Goal: Task Accomplishment & Management: Complete application form

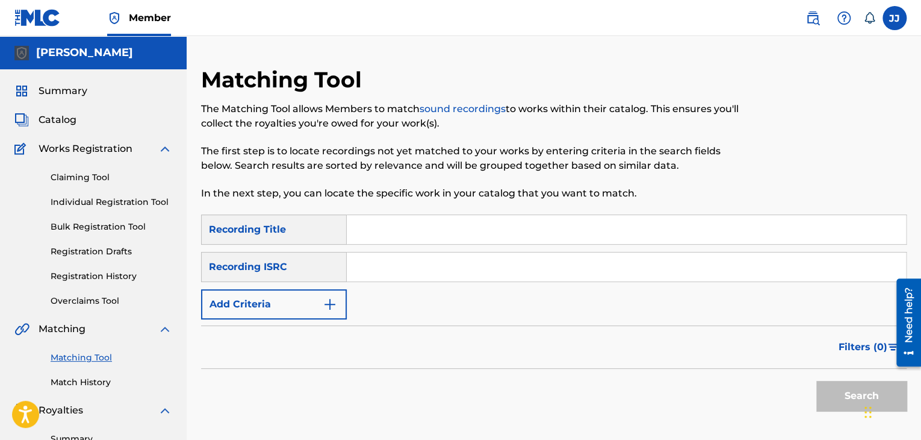
click at [880, 15] on div "[PERSON_NAME] [PERSON_NAME] [PERSON_NAME] [EMAIL_ADDRESS][DOMAIN_NAME] Notifica…" at bounding box center [850, 18] width 113 height 24
click at [883, 13] on label at bounding box center [895, 18] width 24 height 24
click at [895, 18] on input "[PERSON_NAME] [PERSON_NAME] [EMAIL_ADDRESS][DOMAIN_NAME] Notification Preferenc…" at bounding box center [895, 18] width 0 height 0
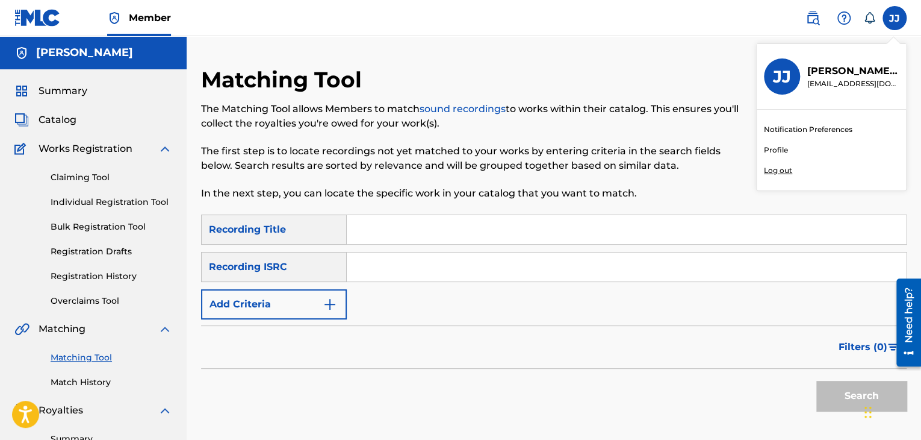
click at [856, 72] on p "[PERSON_NAME]" at bounding box center [854, 71] width 92 height 14
click at [895, 18] on input "[PERSON_NAME] [PERSON_NAME] [EMAIL_ADDRESS][DOMAIN_NAME] Notification Preferenc…" at bounding box center [895, 18] width 0 height 0
click at [30, 27] on link at bounding box center [37, 18] width 46 height 36
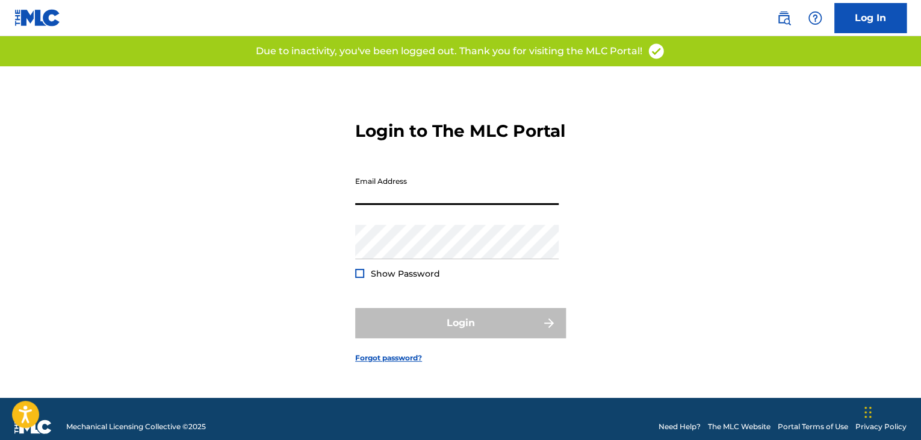
click at [458, 201] on input "Email Address" at bounding box center [457, 187] width 204 height 34
type input "[EMAIL_ADDRESS][DOMAIN_NAME]"
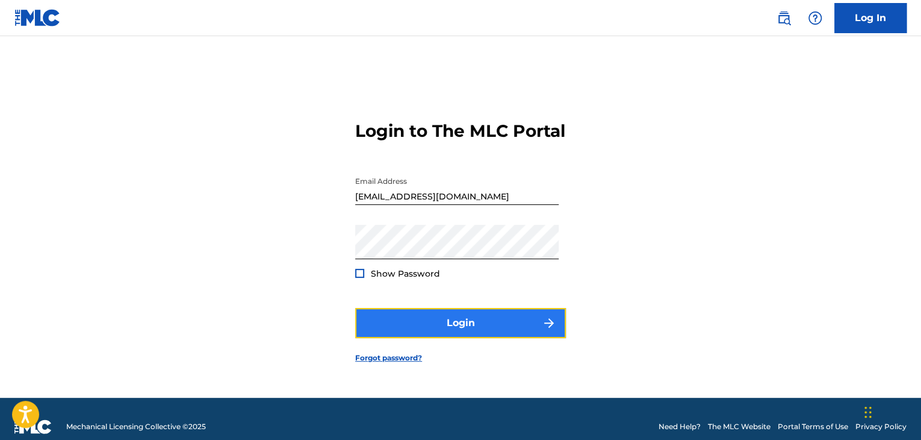
click at [509, 331] on button "Login" at bounding box center [460, 323] width 211 height 30
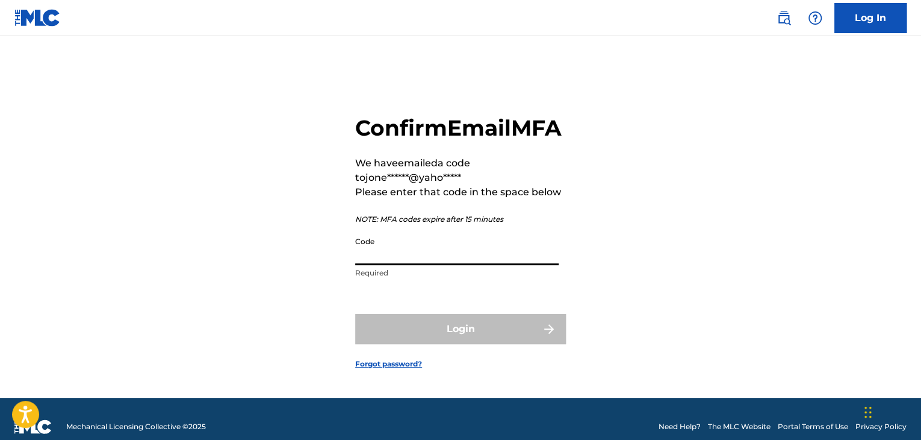
click at [395, 265] on input "Code" at bounding box center [457, 248] width 204 height 34
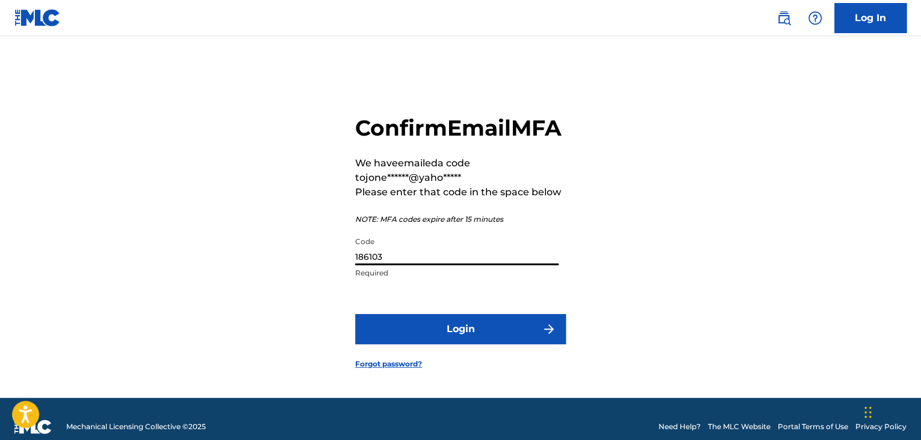
type input "186103"
click at [355, 314] on button "Login" at bounding box center [460, 329] width 211 height 30
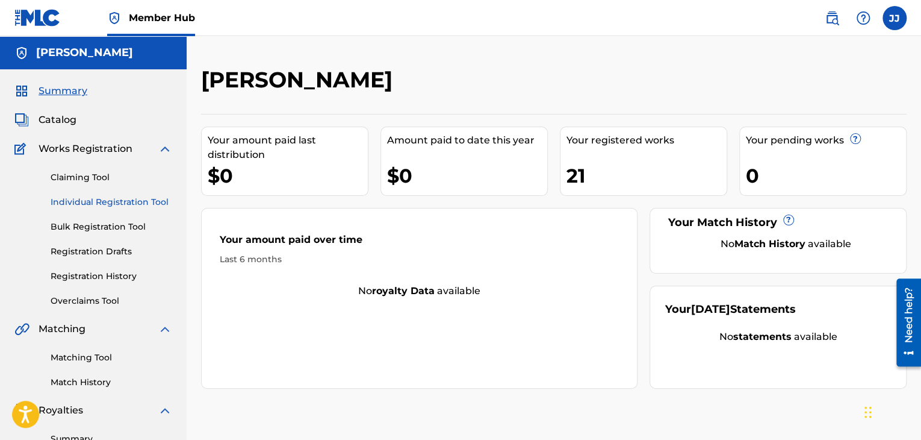
click at [87, 199] on link "Individual Registration Tool" at bounding box center [112, 202] width 122 height 13
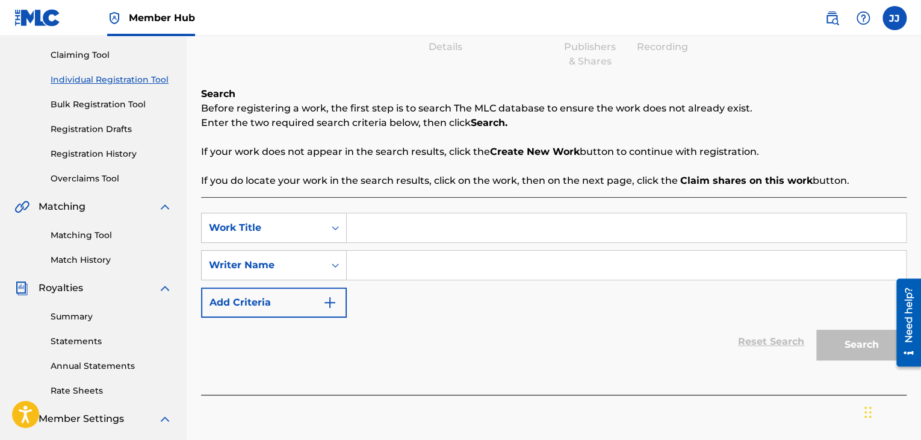
scroll to position [128, 0]
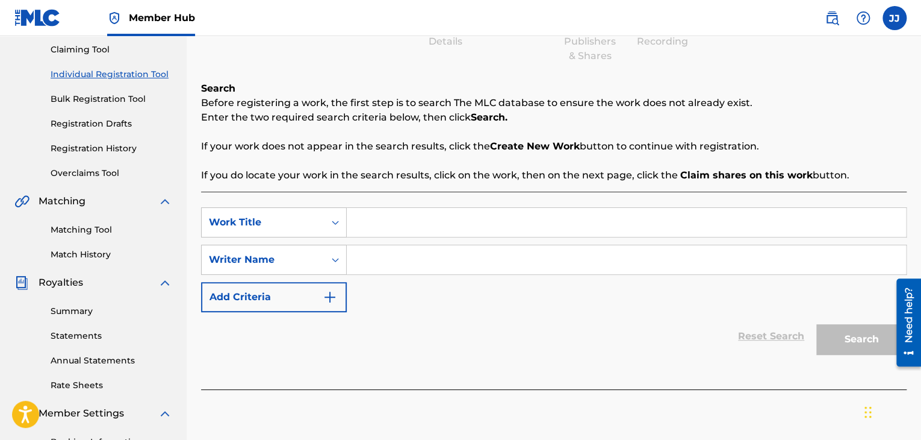
click at [580, 246] on input "Search Form" at bounding box center [626, 259] width 559 height 29
click at [472, 241] on div "SearchWithCriteria6ede8220-7259-45cf-9a4c-7d52981540e9 Work Title SearchWithCri…" at bounding box center [554, 259] width 706 height 105
paste input "ATHIEST ANTHEM"
type input "ATHIEST ANTHEM"
click at [437, 269] on input "Search Form" at bounding box center [626, 259] width 559 height 29
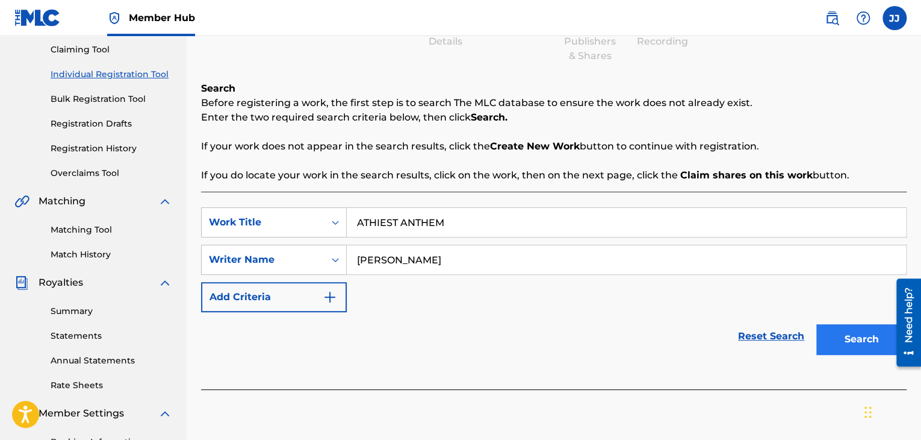
type input "jonathan jones"
click at [833, 345] on button "Search" at bounding box center [862, 339] width 90 height 30
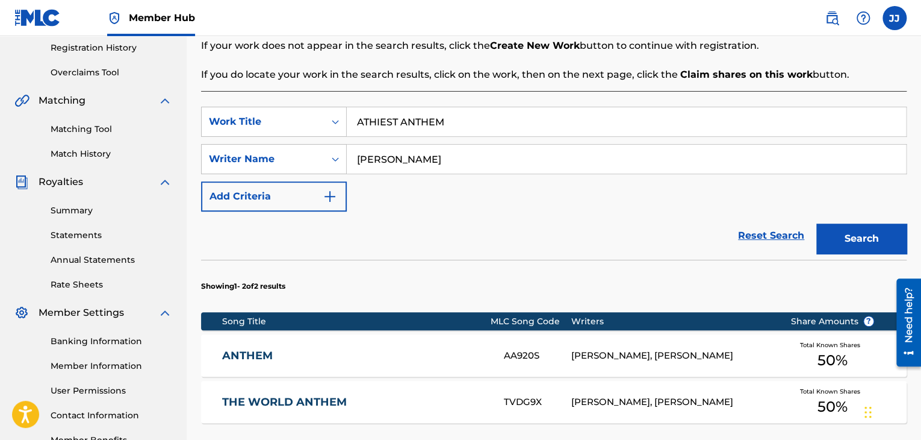
scroll to position [299, 0]
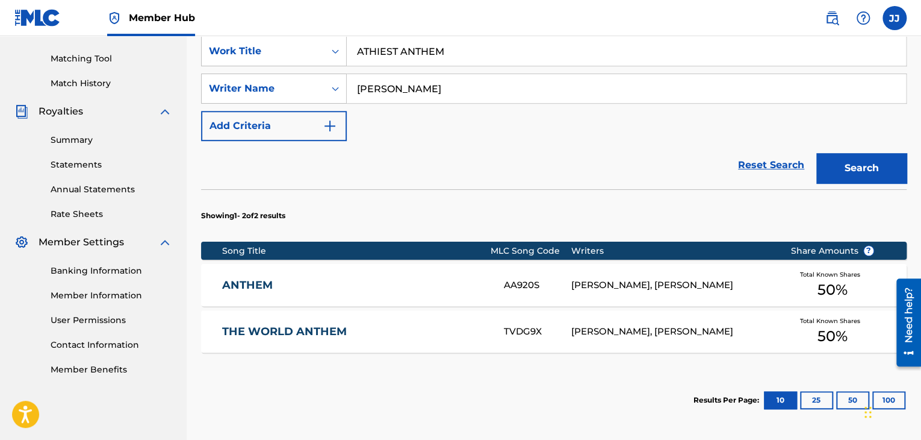
click at [667, 278] on div "DAVID PROVENZANO, JONATHAN JONES" at bounding box center [672, 285] width 201 height 14
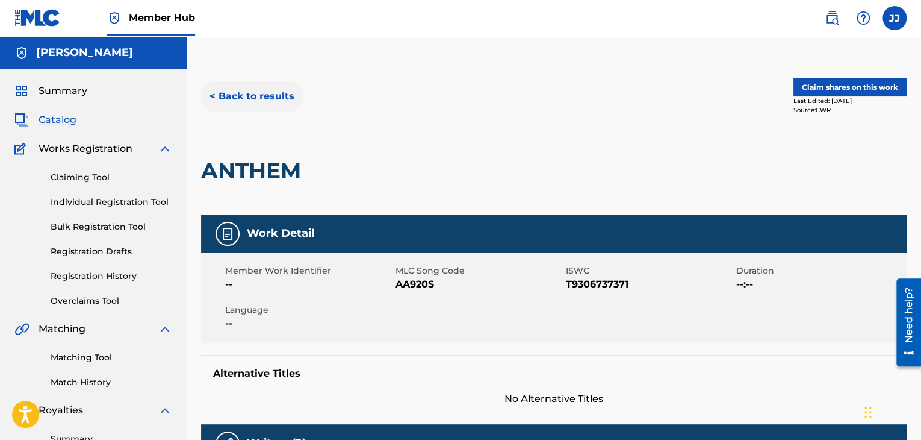
click at [284, 102] on button "< Back to results" at bounding box center [252, 96] width 102 height 30
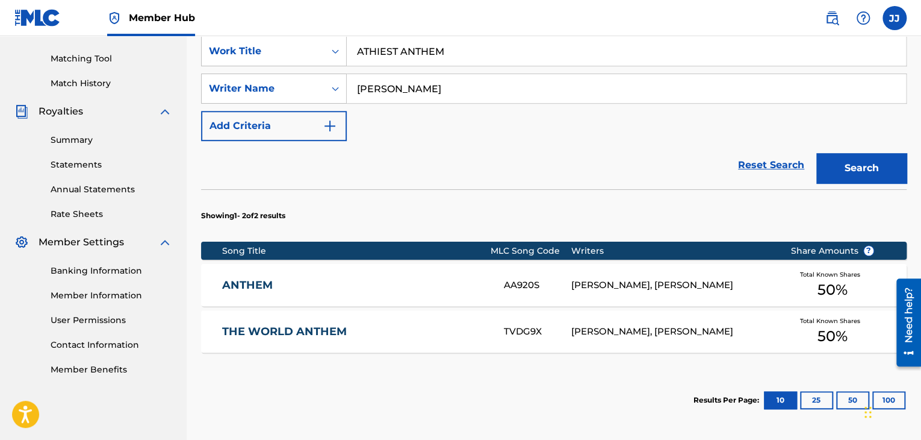
scroll to position [417, 0]
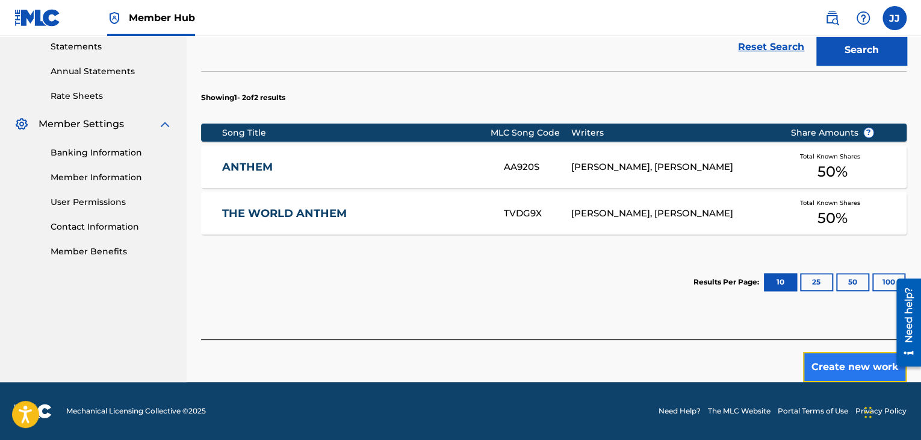
click at [817, 367] on button "Create new work" at bounding box center [855, 367] width 104 height 30
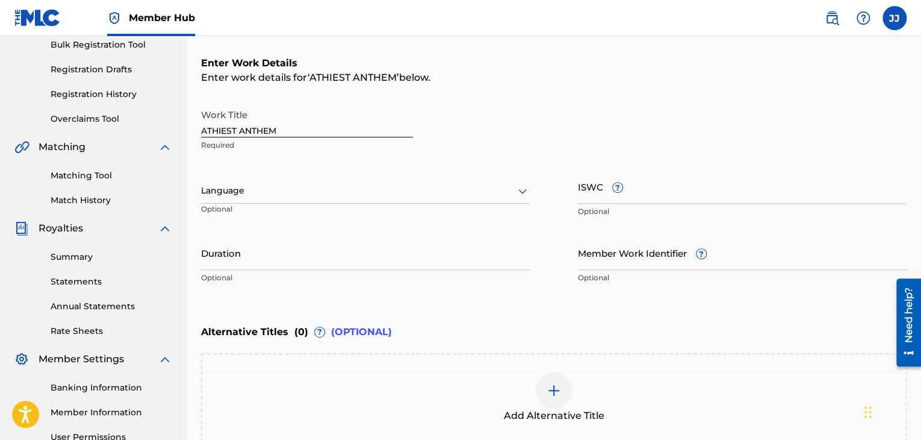
scroll to position [183, 0]
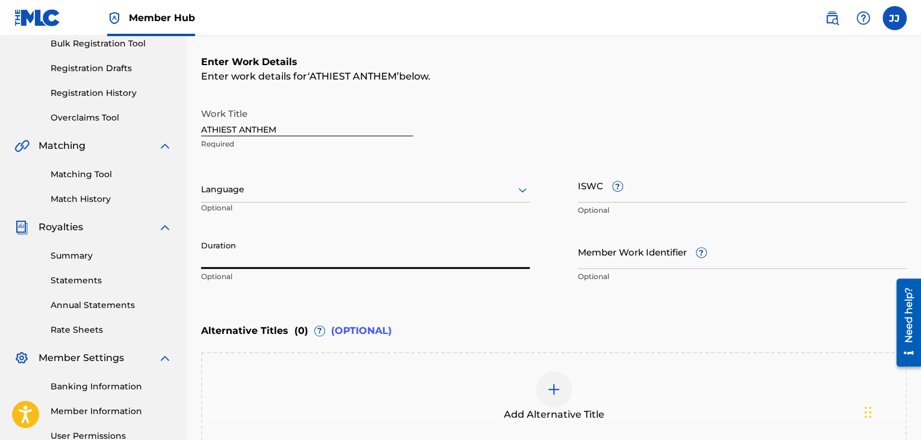
click at [340, 252] on input "Duration" at bounding box center [365, 251] width 329 height 34
type input "3"
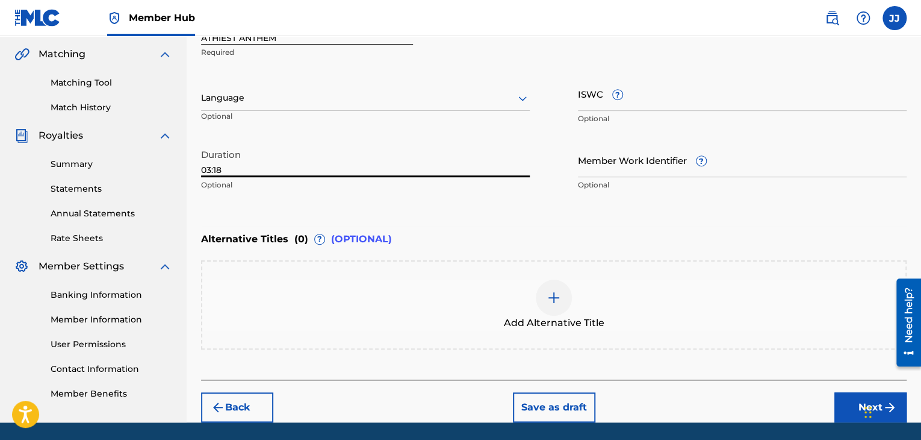
scroll to position [314, 0]
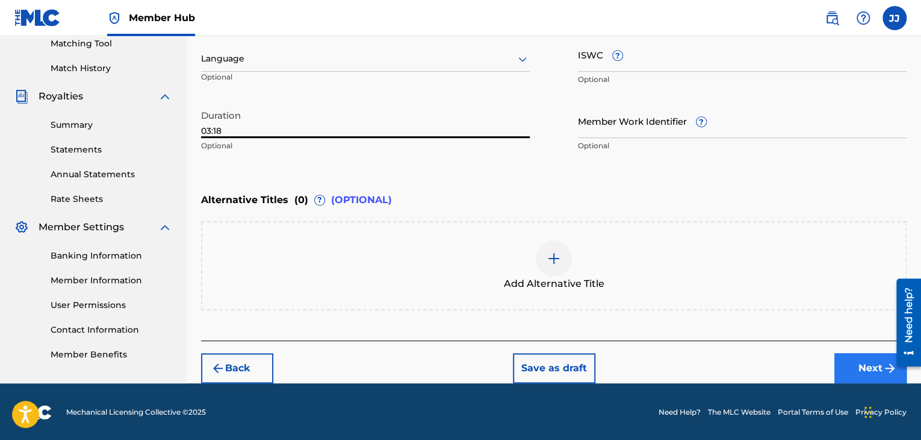
type input "03:18"
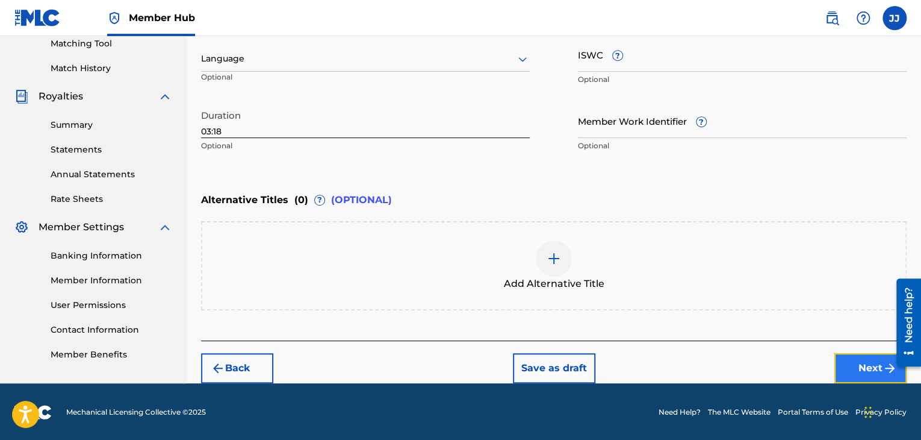
click at [852, 365] on button "Next" at bounding box center [871, 368] width 72 height 30
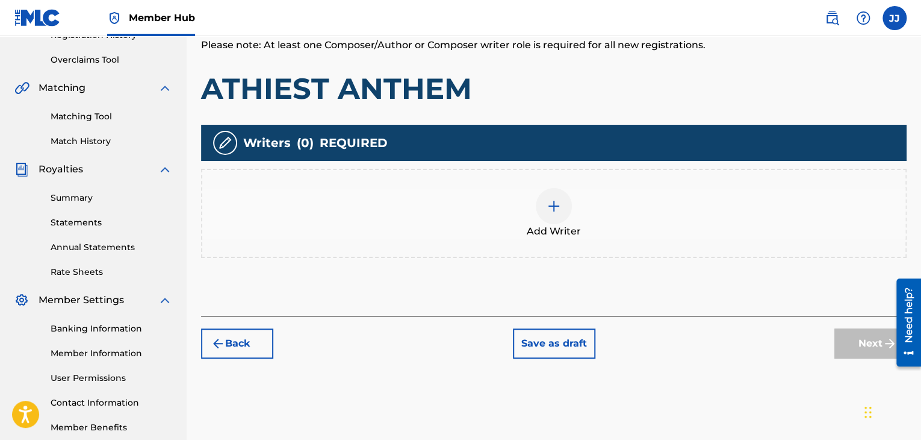
scroll to position [241, 0]
click at [561, 205] on div at bounding box center [554, 205] width 36 height 36
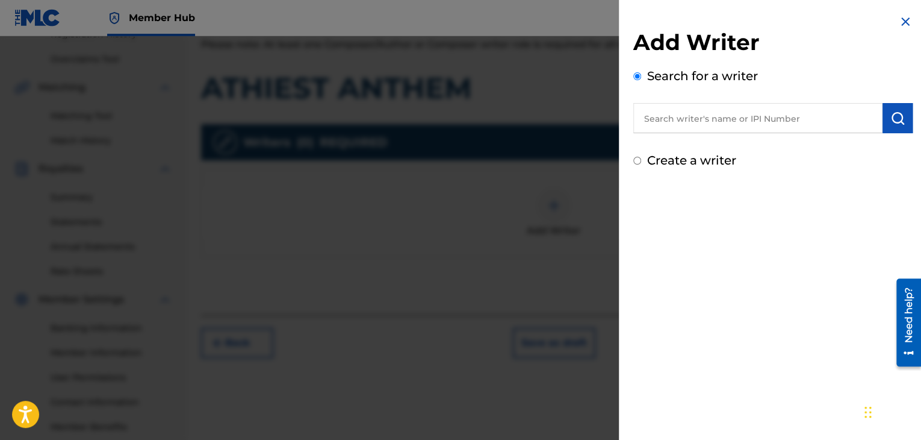
click at [675, 123] on input "text" at bounding box center [758, 118] width 249 height 30
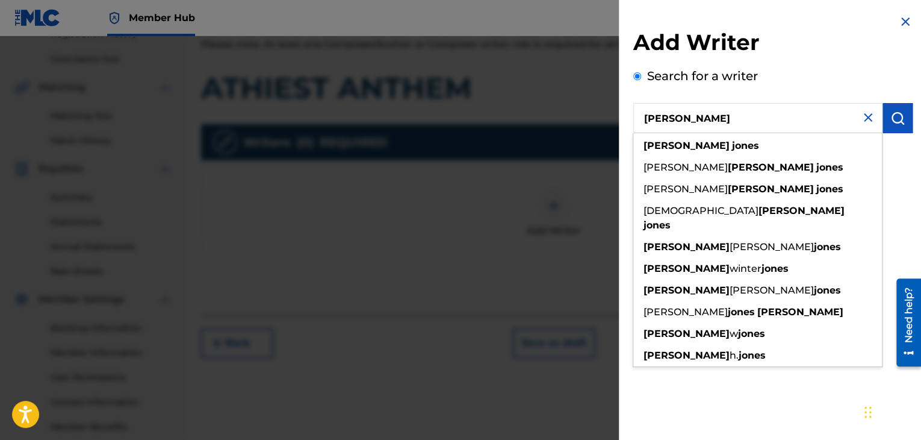
type input "jonathan jones"
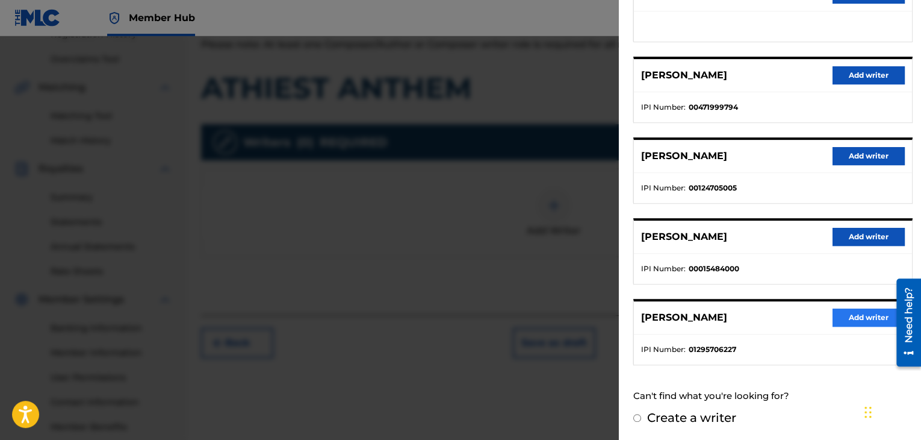
scroll to position [183, 0]
click at [855, 309] on button "Add writer" at bounding box center [869, 317] width 72 height 18
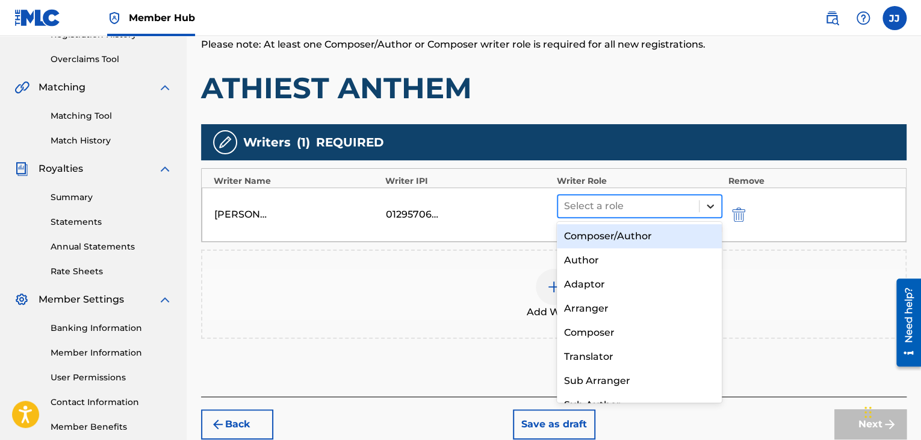
click at [711, 203] on icon at bounding box center [711, 206] width 12 height 12
click at [680, 235] on div "Composer/Author" at bounding box center [640, 236] width 166 height 24
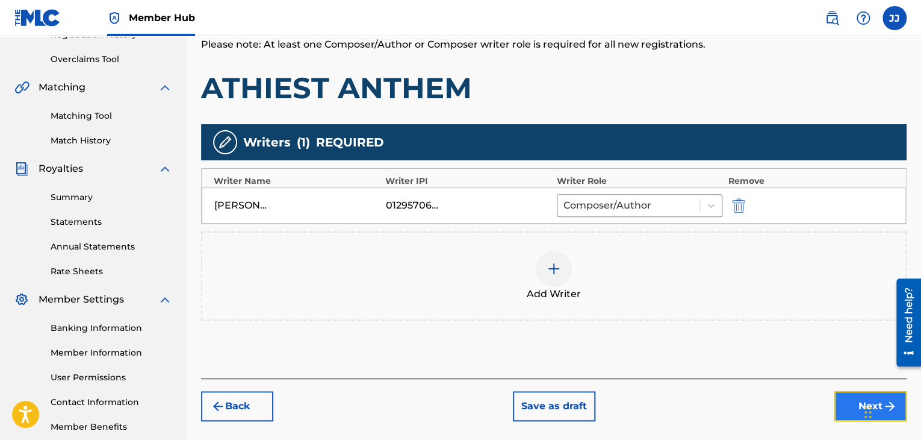
click at [852, 404] on button "Next" at bounding box center [871, 406] width 72 height 30
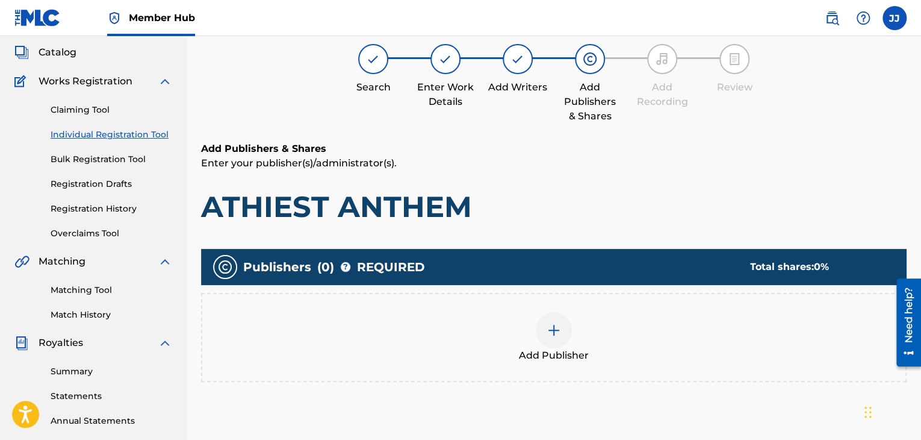
scroll to position [54, 0]
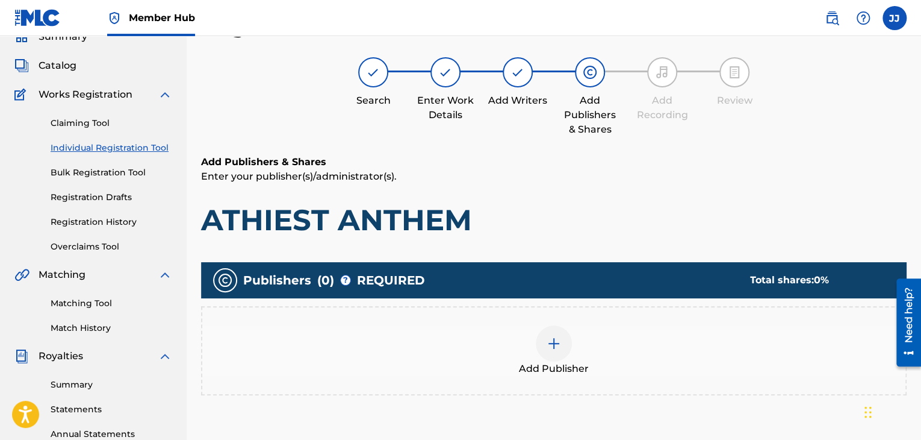
click at [581, 344] on div "Add Publisher" at bounding box center [553, 350] width 703 height 51
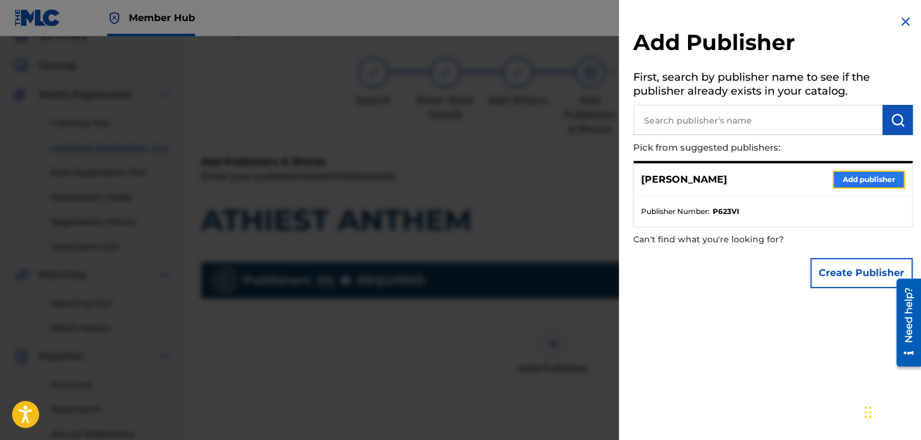
click at [841, 184] on button "Add publisher" at bounding box center [869, 179] width 72 height 18
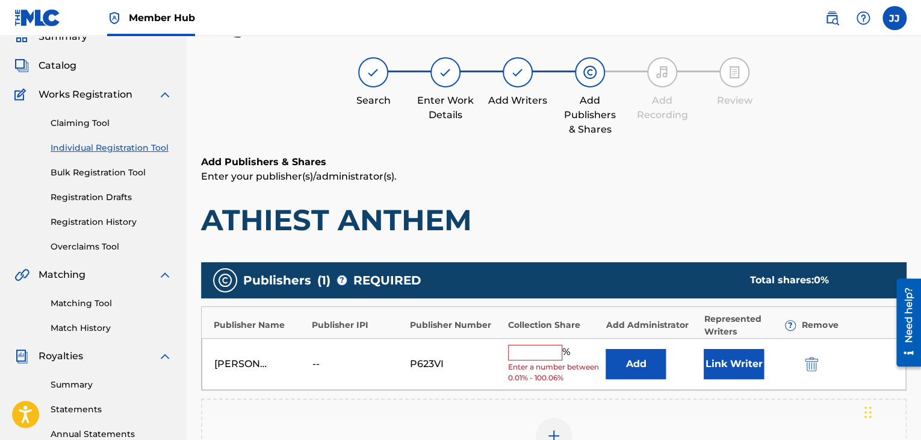
click at [525, 351] on input "text" at bounding box center [535, 352] width 54 height 16
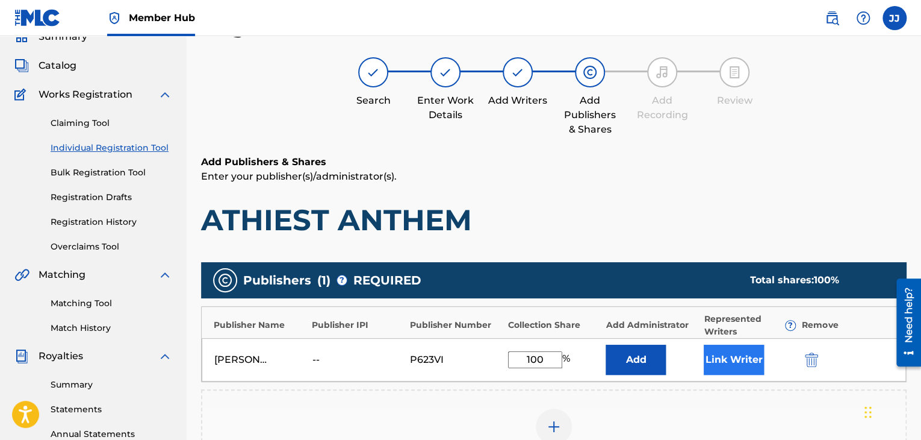
type input "100"
click at [734, 352] on button "Link Writer" at bounding box center [734, 359] width 60 height 30
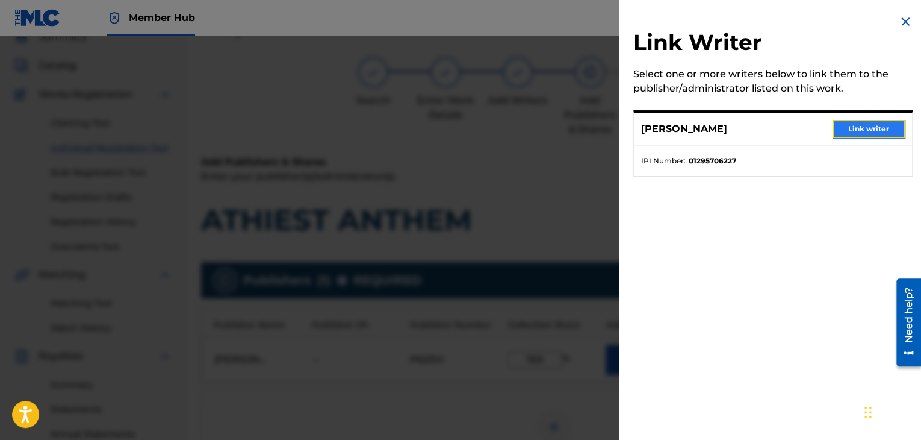
click at [870, 133] on button "Link writer" at bounding box center [869, 129] width 72 height 18
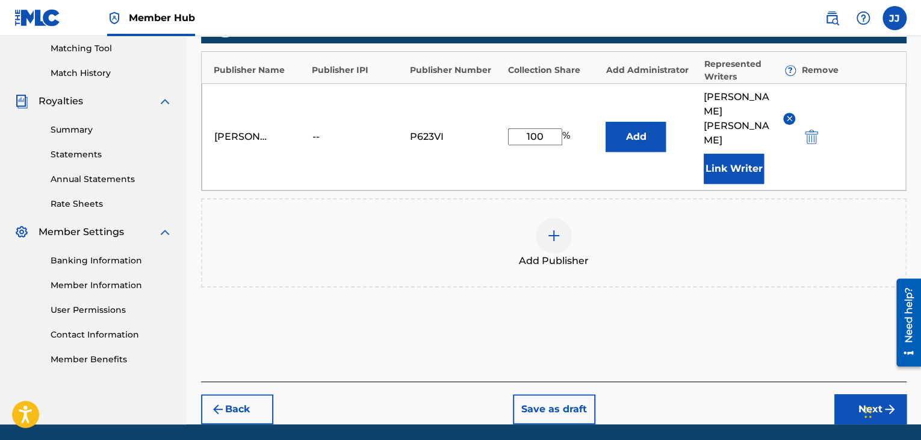
scroll to position [314, 0]
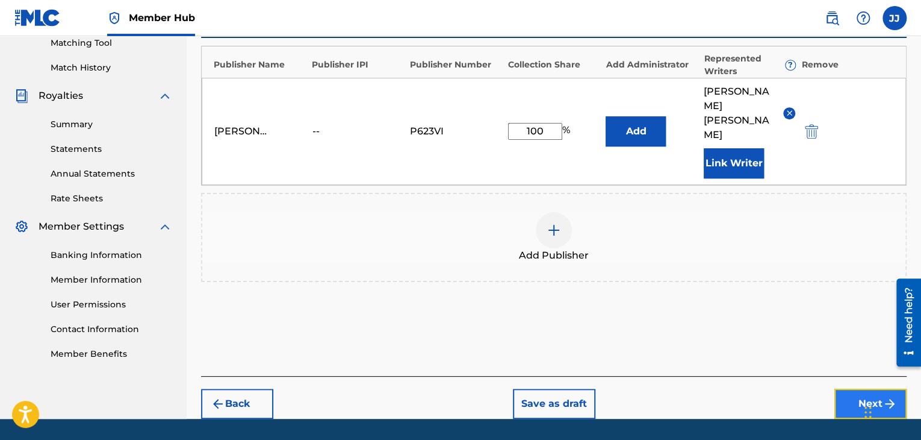
click at [856, 388] on button "Next" at bounding box center [871, 403] width 72 height 30
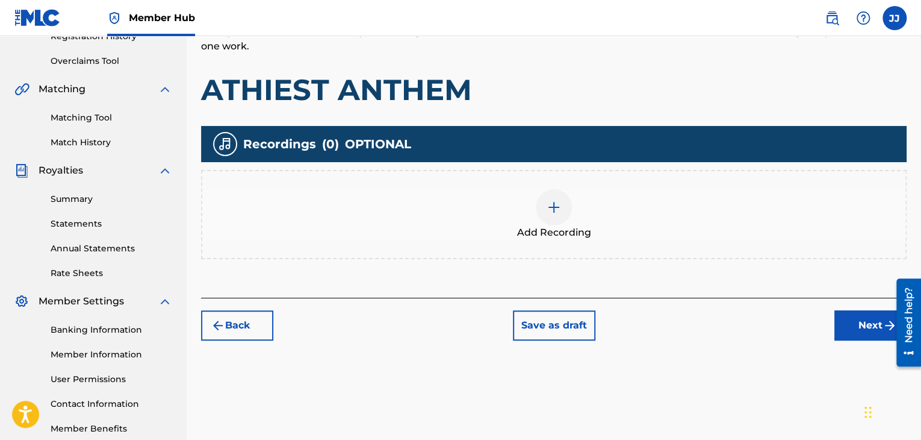
scroll to position [240, 0]
click at [862, 315] on button "Next" at bounding box center [871, 325] width 72 height 30
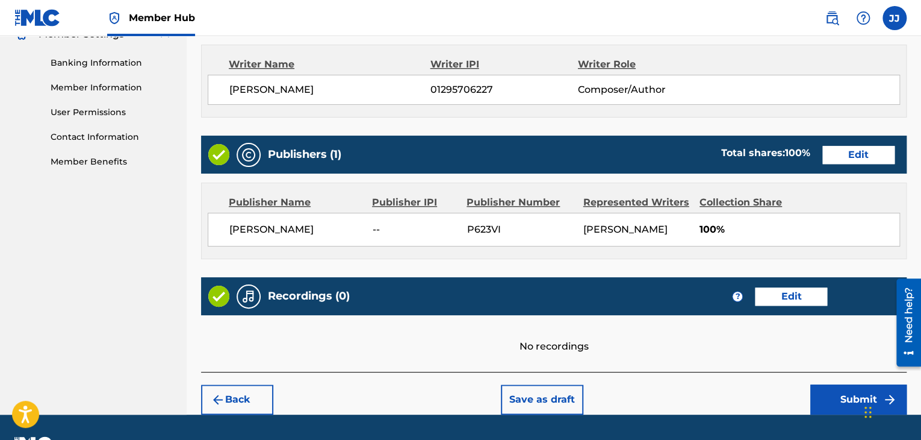
scroll to position [538, 0]
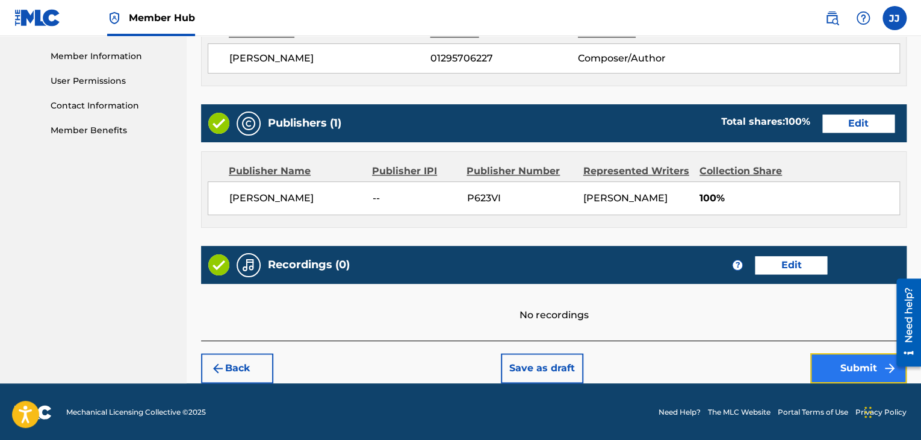
click at [850, 360] on button "Submit" at bounding box center [859, 368] width 96 height 30
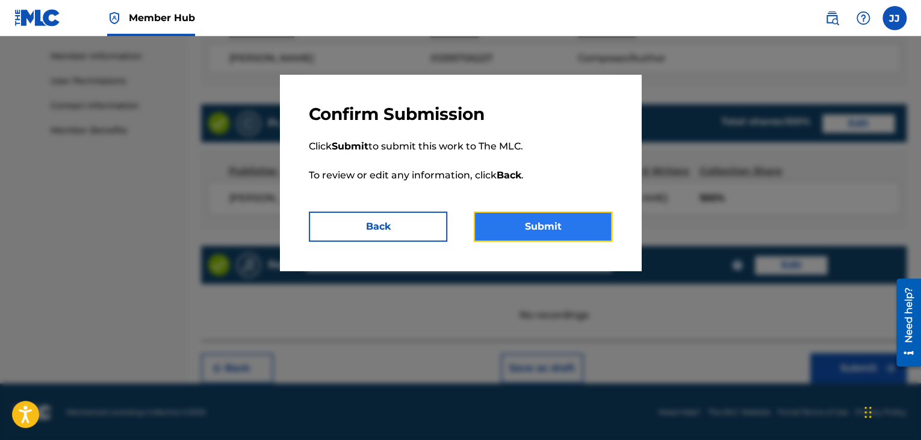
click at [542, 232] on button "Submit" at bounding box center [543, 226] width 139 height 30
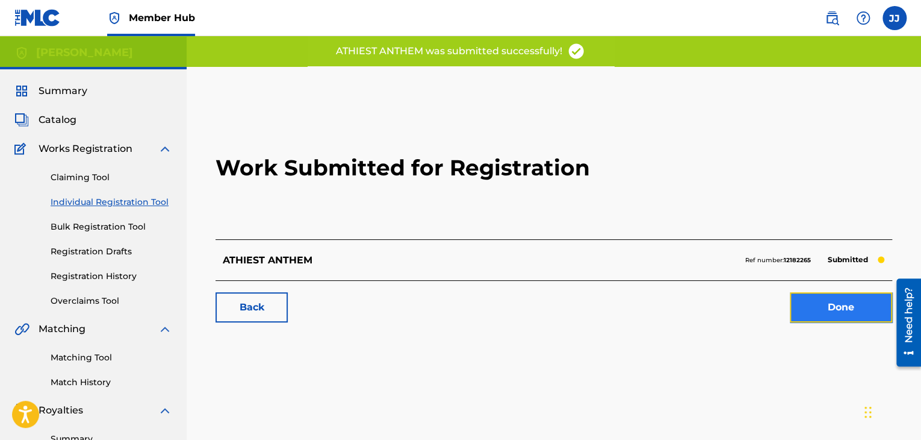
click at [826, 309] on link "Done" at bounding box center [841, 307] width 102 height 30
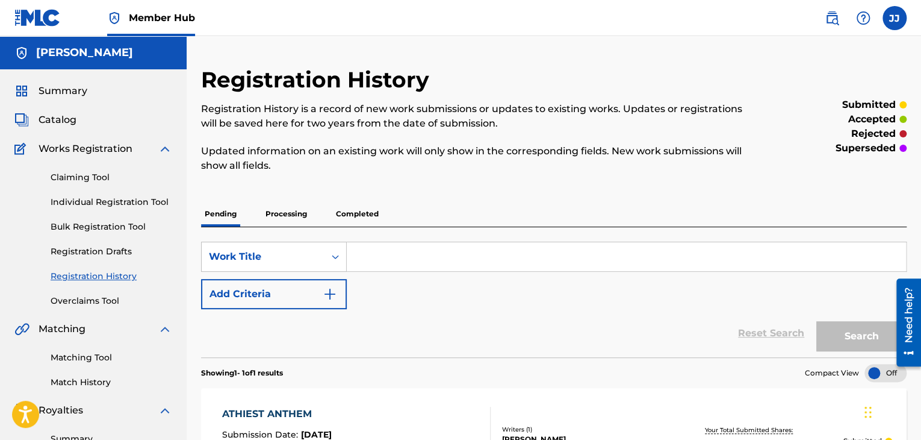
click at [281, 214] on p "Processing" at bounding box center [286, 213] width 49 height 25
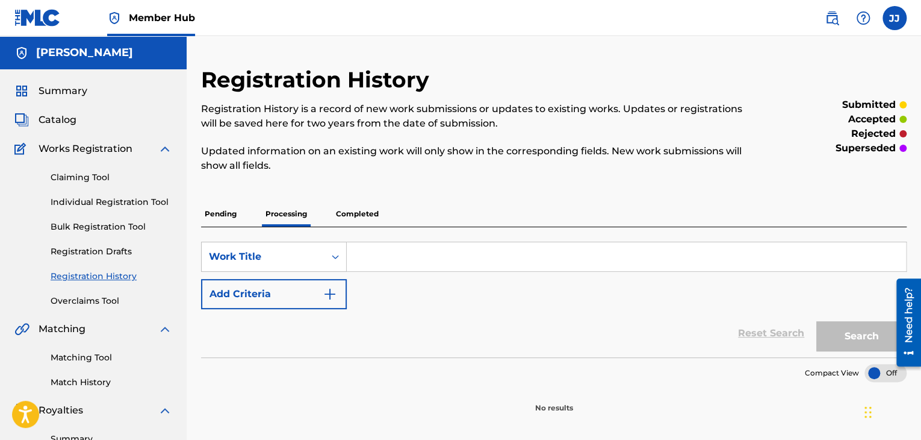
click at [358, 208] on p "Completed" at bounding box center [357, 213] width 50 height 25
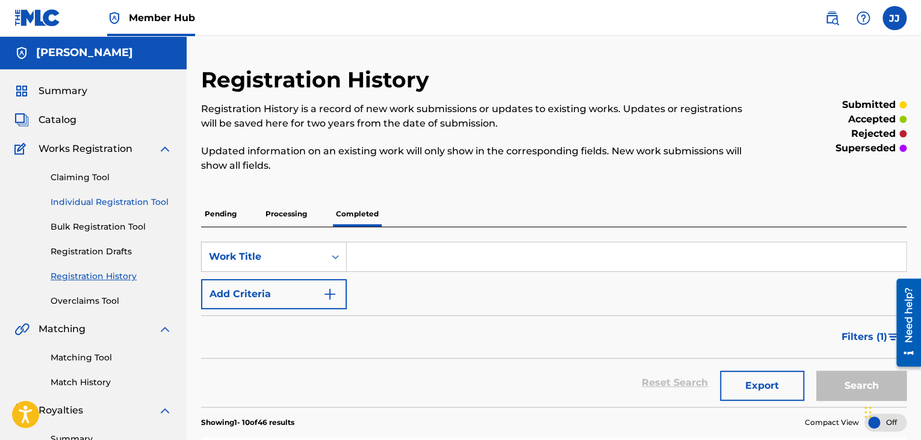
click at [111, 201] on link "Individual Registration Tool" at bounding box center [112, 202] width 122 height 13
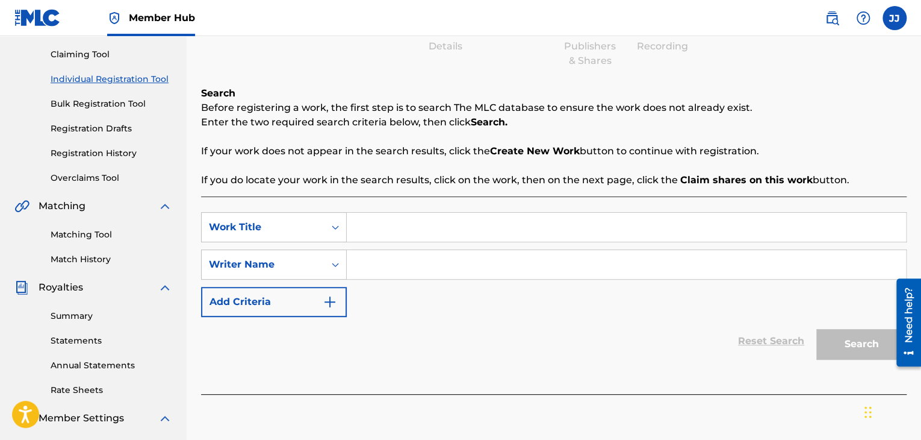
scroll to position [129, 0]
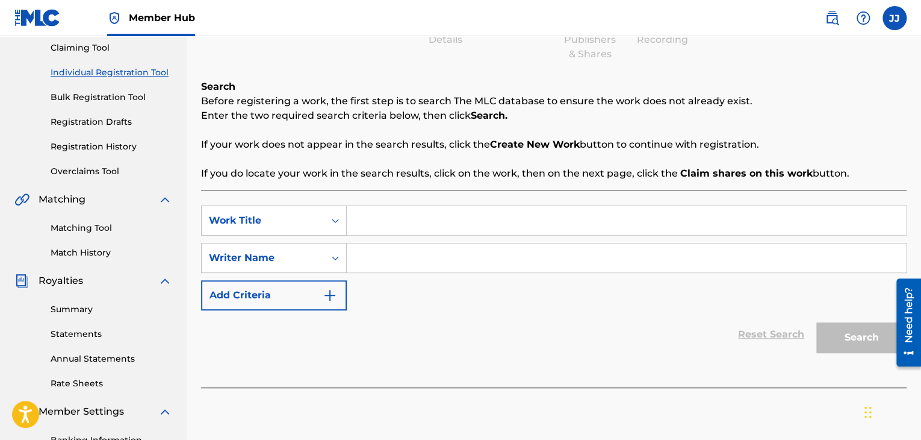
click at [391, 225] on input "Search Form" at bounding box center [626, 220] width 559 height 29
click at [564, 114] on p "Enter the two required search criteria below, then click Search." at bounding box center [554, 115] width 706 height 14
click at [405, 220] on input "Search Form" at bounding box center [626, 220] width 559 height 29
click at [419, 225] on input "Search Form" at bounding box center [626, 220] width 559 height 29
paste input "IMMIGRANTS & HYPOCRITES"
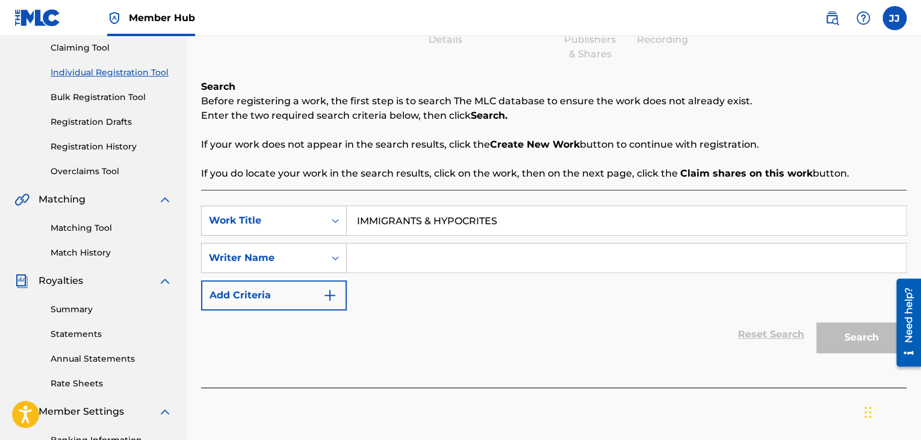
type input "IMMIGRANTS & HYPOCRITES"
click at [410, 268] on input "Search Form" at bounding box center [626, 257] width 559 height 29
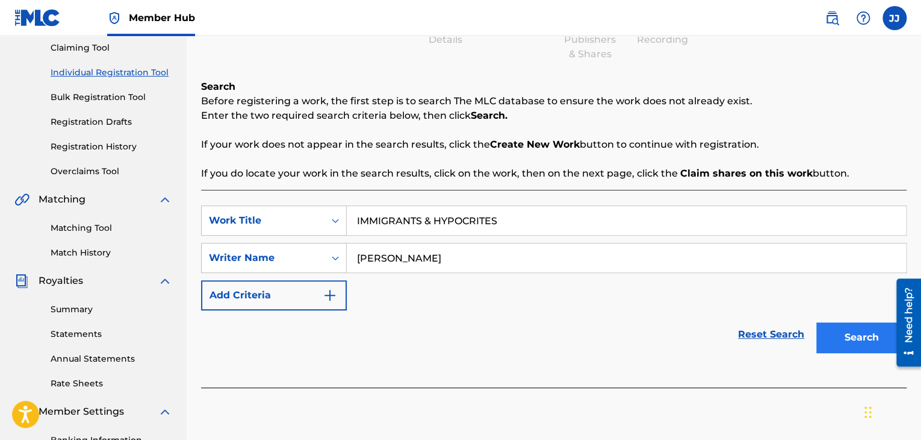
type input "jonathan jones"
click at [835, 338] on button "Search" at bounding box center [862, 337] width 90 height 30
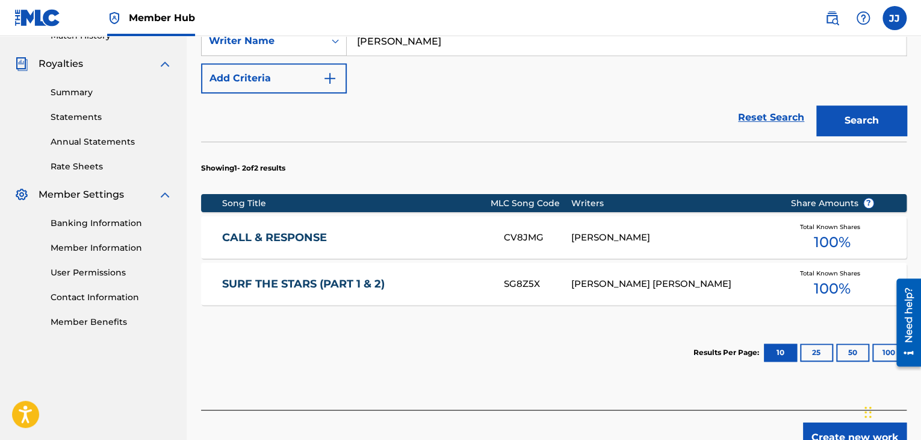
scroll to position [378, 0]
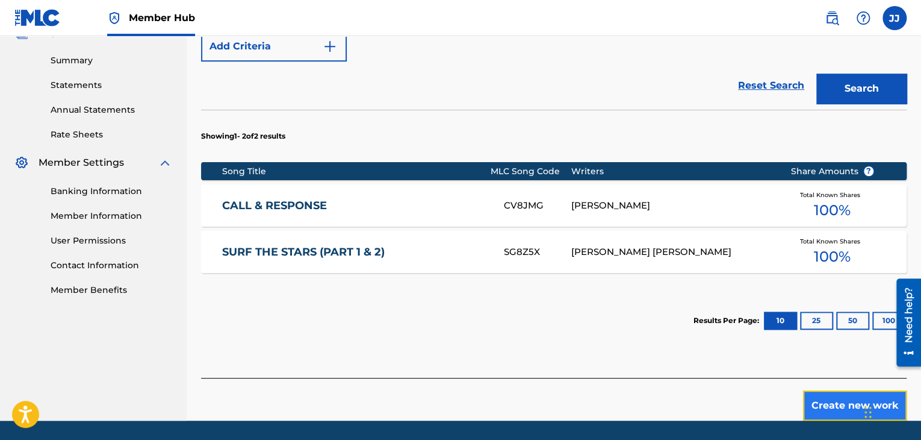
click at [819, 408] on button "Create new work" at bounding box center [855, 405] width 104 height 30
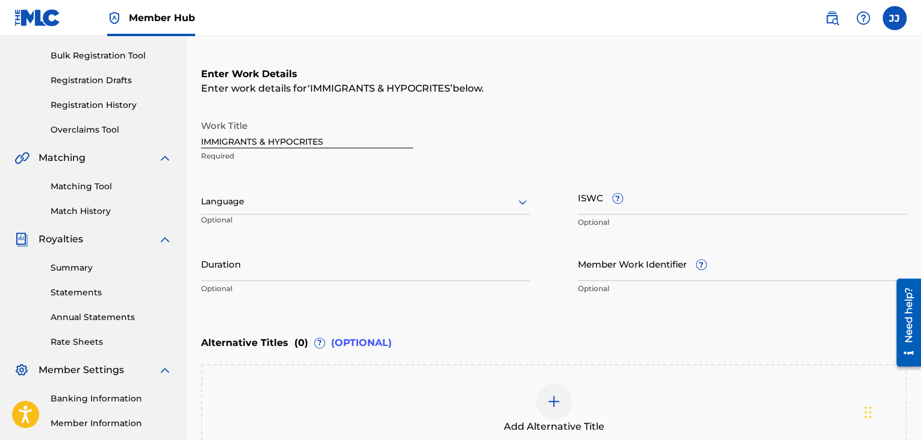
scroll to position [169, 0]
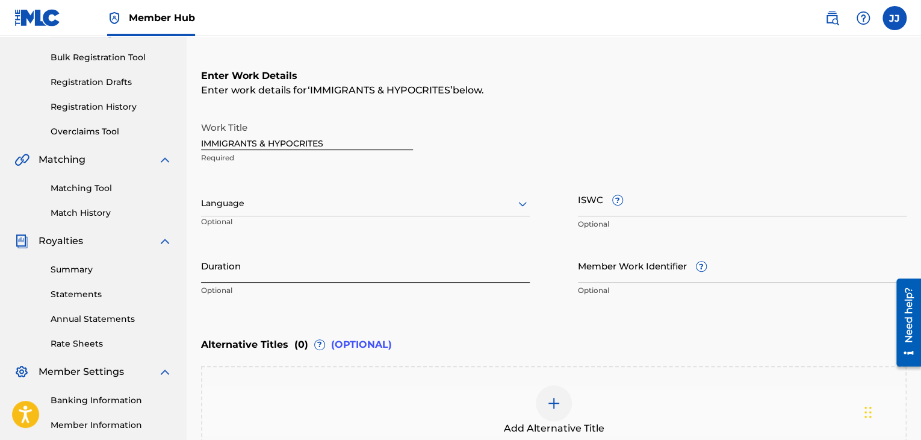
click at [390, 268] on input "Duration" at bounding box center [365, 265] width 329 height 34
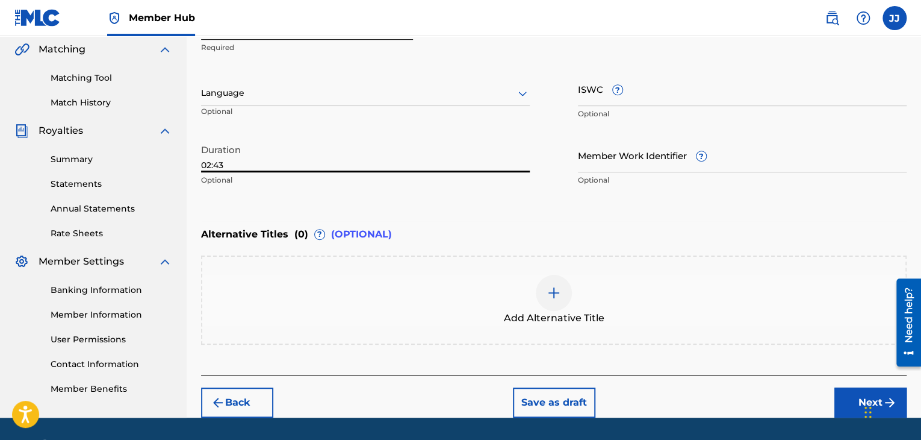
scroll to position [289, 0]
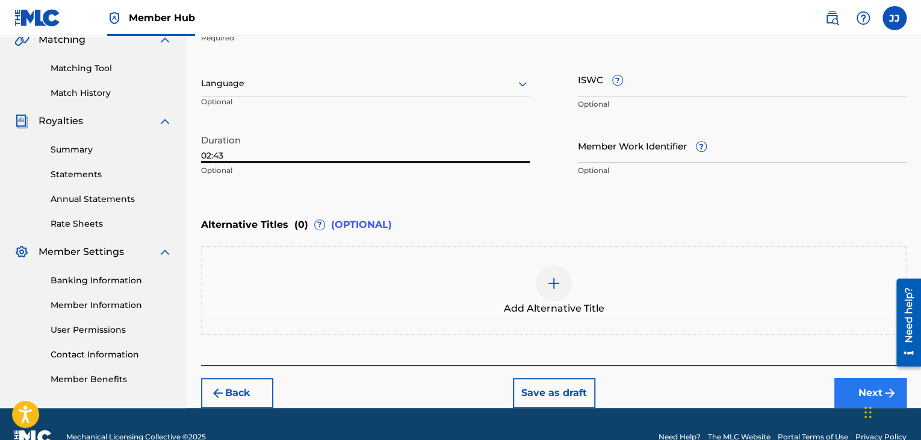
type input "02:43"
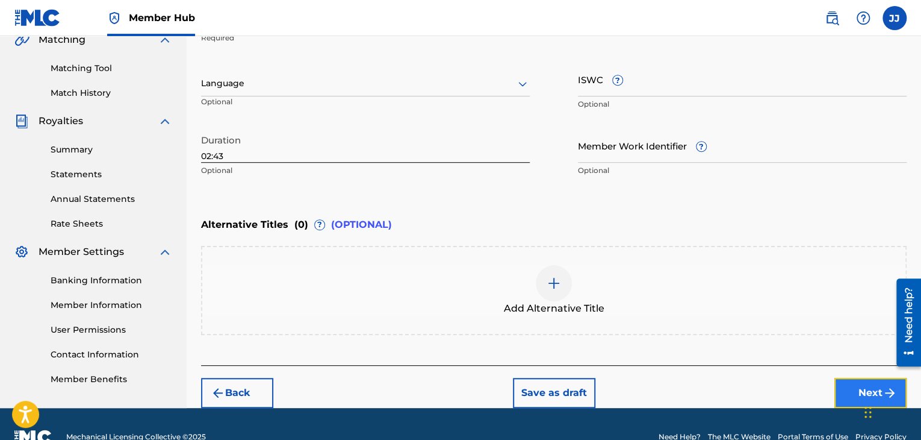
click at [842, 381] on button "Next" at bounding box center [871, 393] width 72 height 30
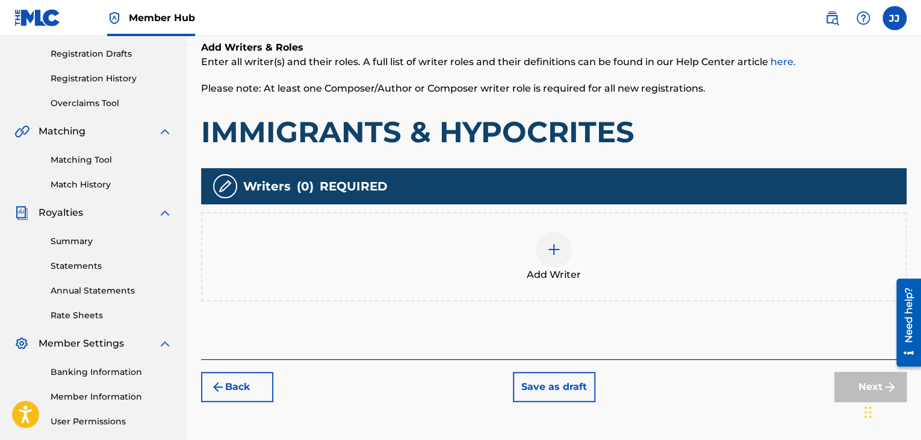
scroll to position [199, 0]
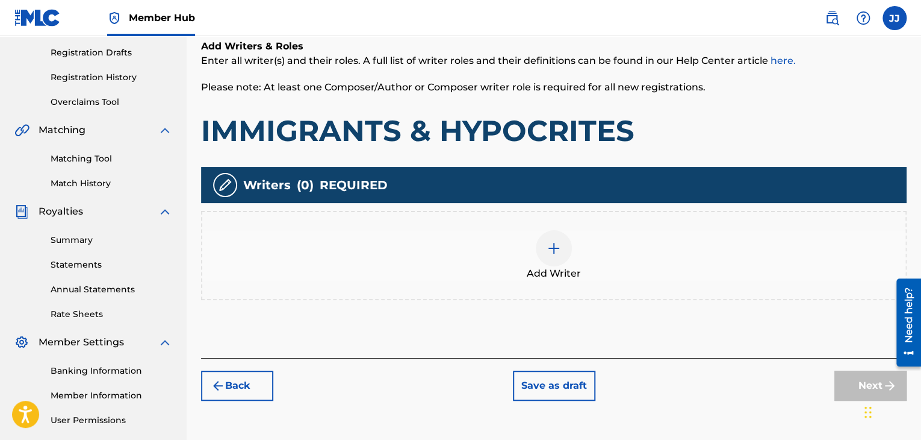
click at [556, 263] on div at bounding box center [554, 248] width 36 height 36
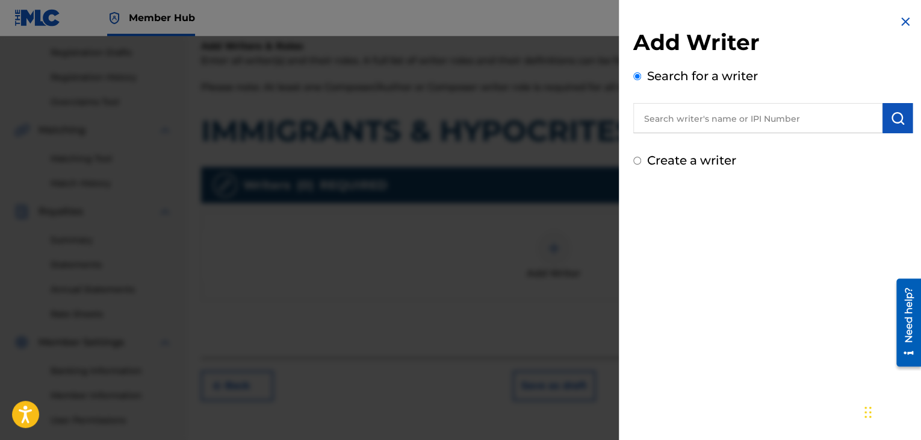
click at [684, 110] on input "text" at bounding box center [758, 118] width 249 height 30
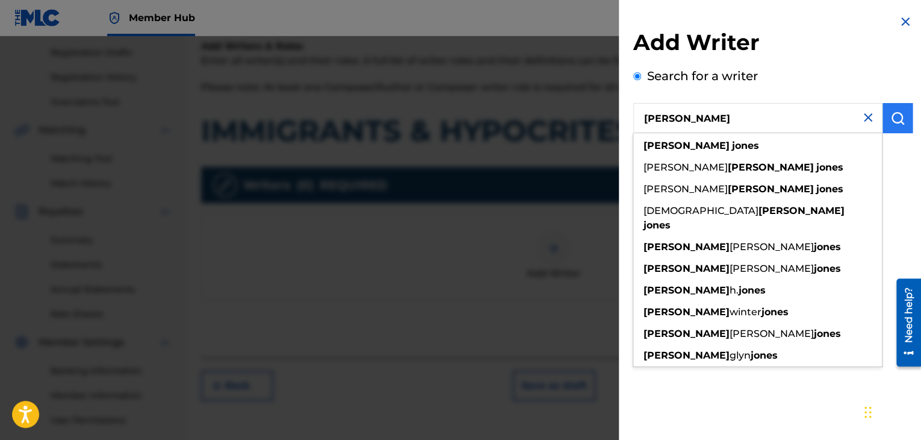
type input "jonathan jones"
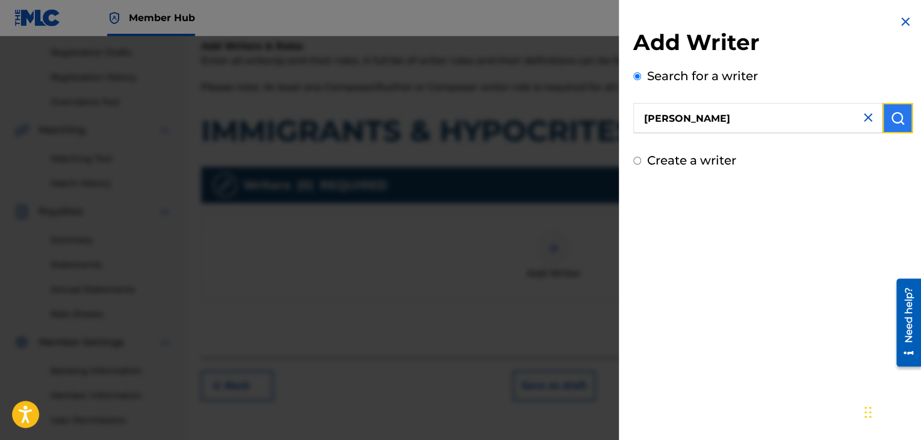
click at [899, 119] on img "submit" at bounding box center [898, 118] width 14 height 14
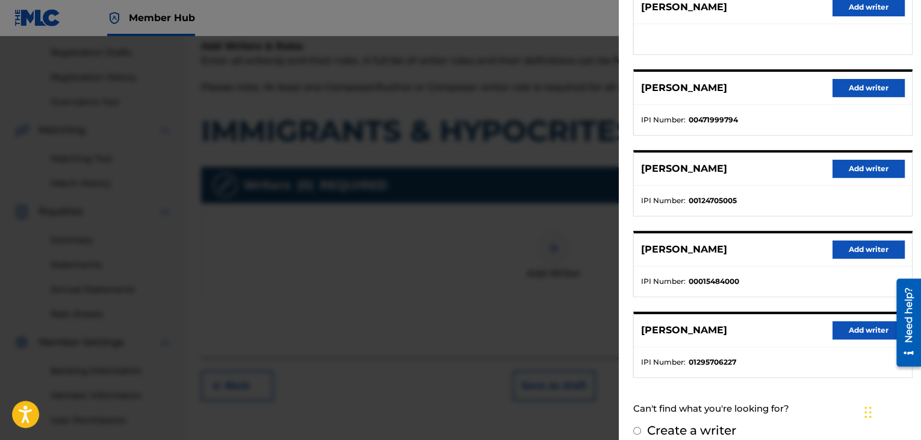
scroll to position [183, 0]
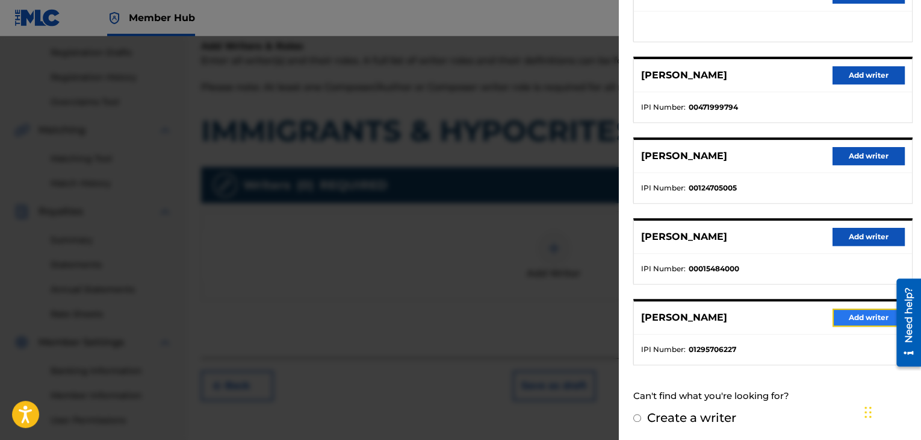
click at [841, 317] on button "Add writer" at bounding box center [869, 317] width 72 height 18
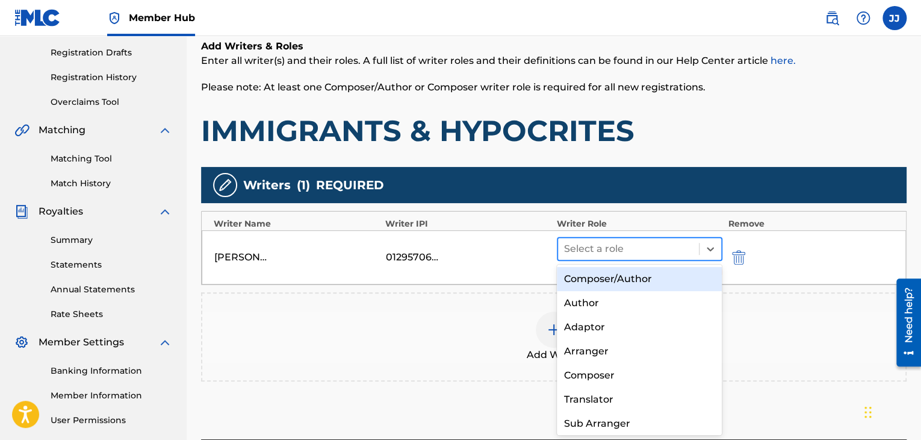
click at [664, 255] on div at bounding box center [628, 248] width 129 height 17
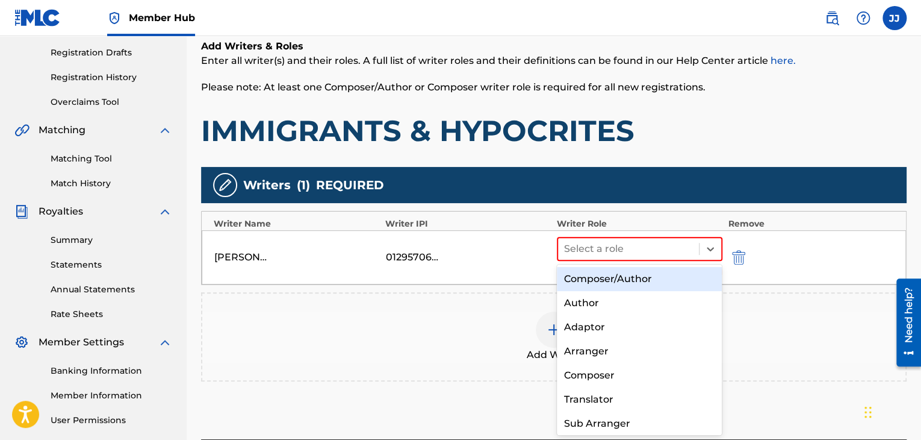
click at [653, 279] on div "Composer/Author" at bounding box center [640, 279] width 166 height 24
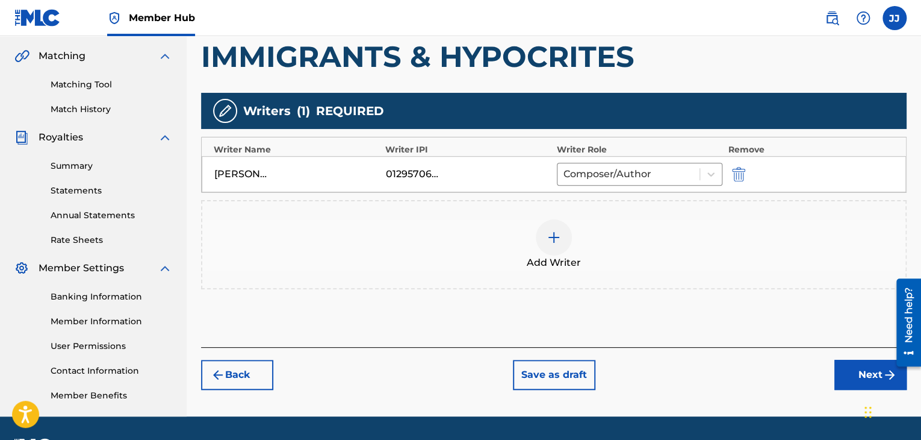
scroll to position [276, 0]
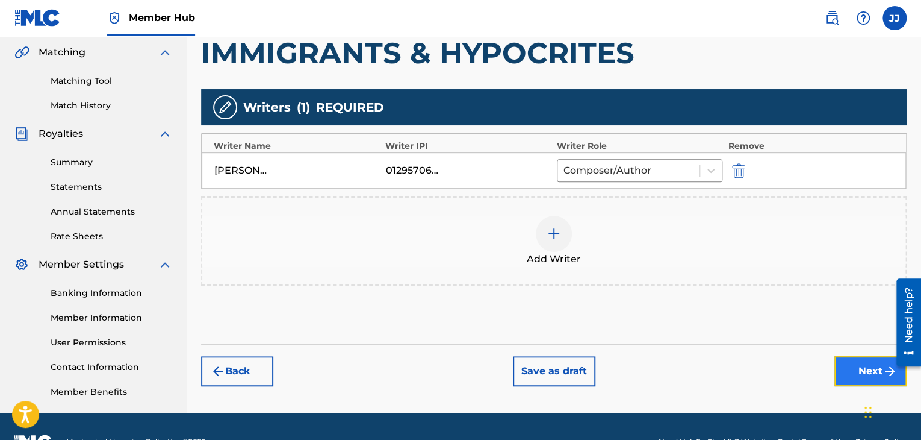
click at [861, 377] on button "Next" at bounding box center [871, 371] width 72 height 30
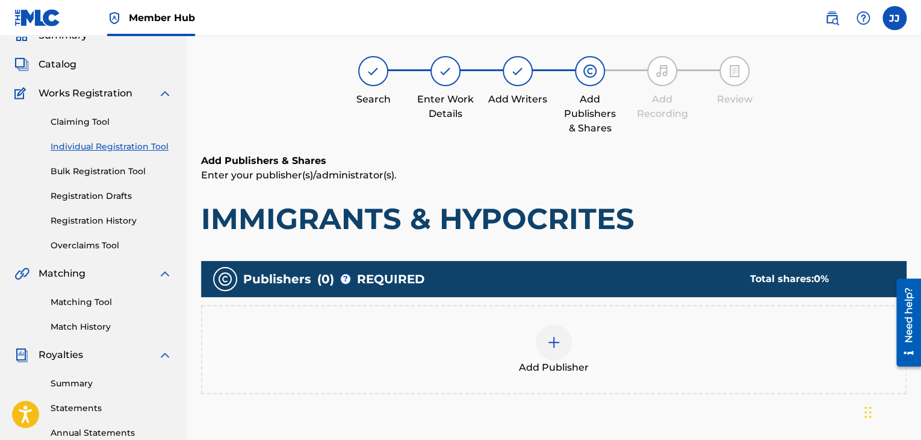
scroll to position [54, 0]
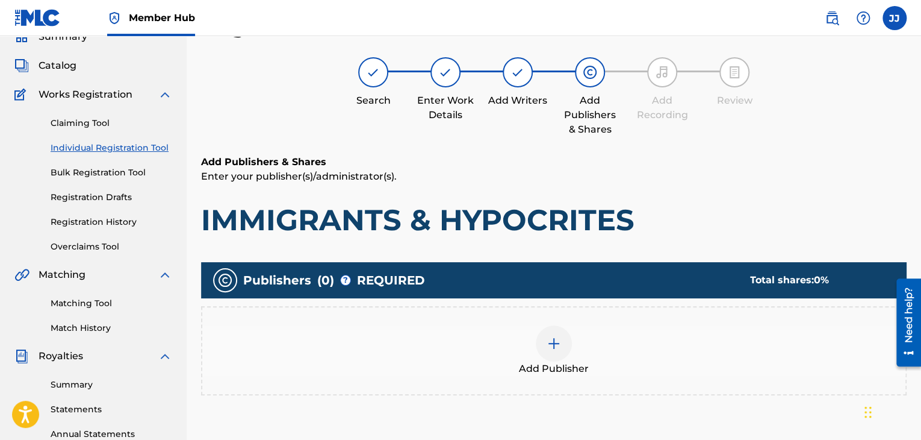
click at [553, 350] on div at bounding box center [554, 343] width 36 height 36
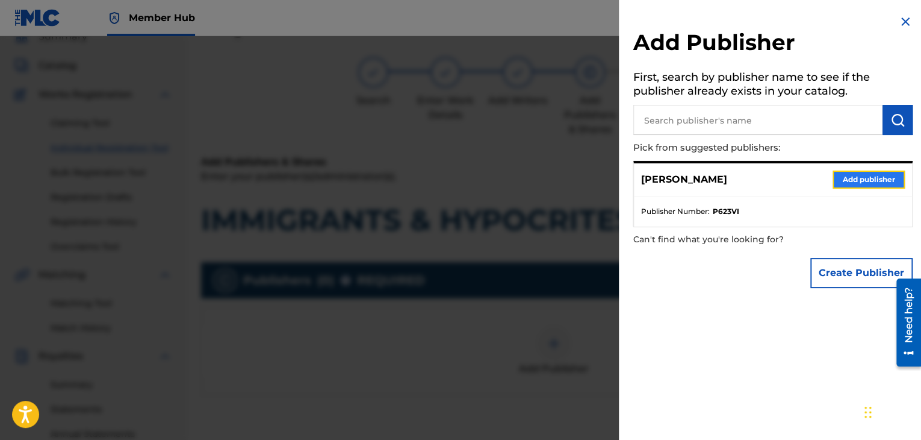
click at [850, 183] on button "Add publisher" at bounding box center [869, 179] width 72 height 18
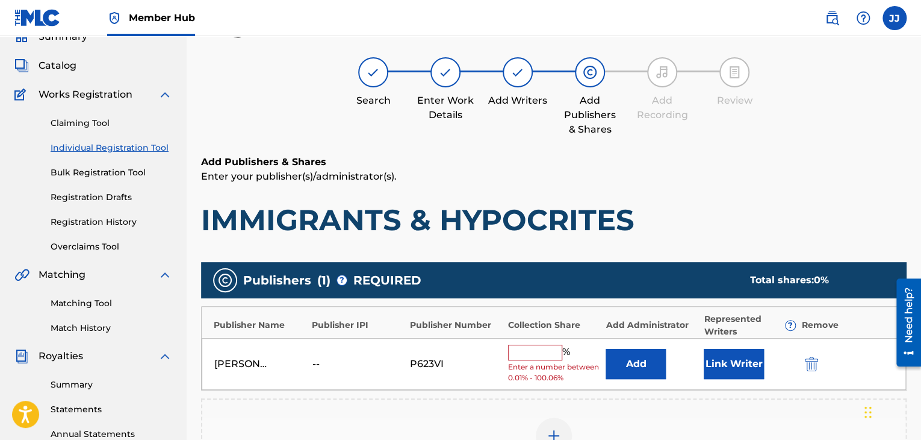
click at [554, 351] on input "text" at bounding box center [535, 352] width 54 height 16
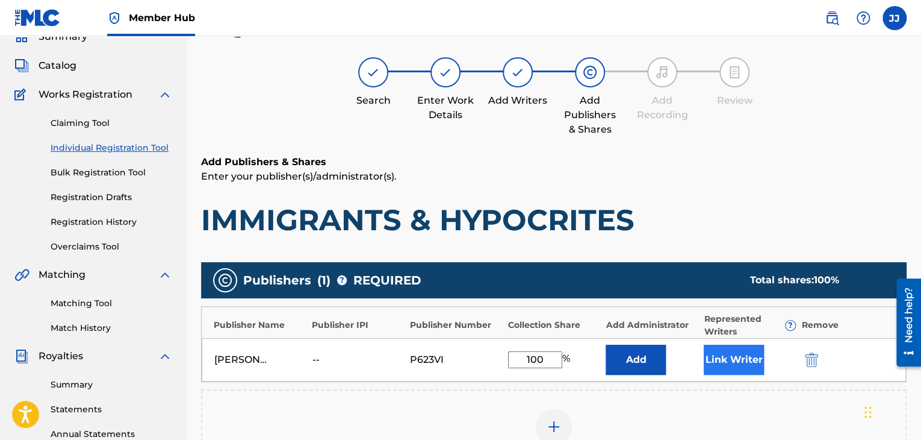
type input "100"
click at [732, 355] on button "Link Writer" at bounding box center [734, 359] width 60 height 30
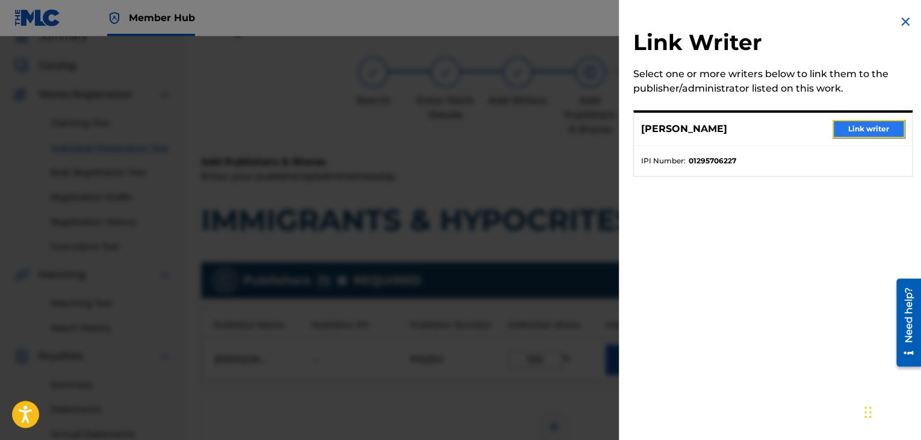
click at [861, 136] on button "Link writer" at bounding box center [869, 129] width 72 height 18
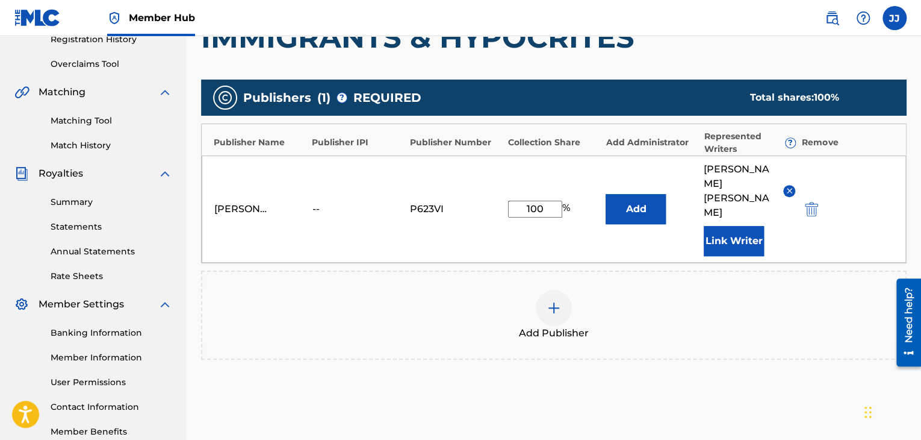
scroll to position [305, 0]
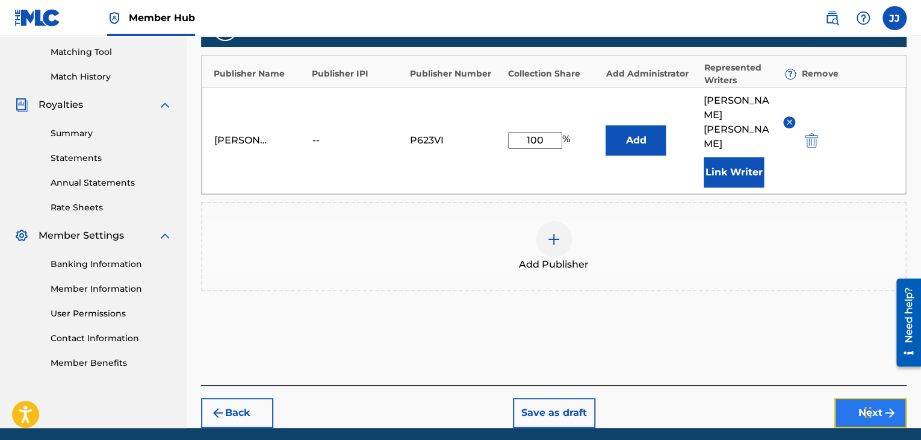
click at [859, 397] on button "Next" at bounding box center [871, 412] width 72 height 30
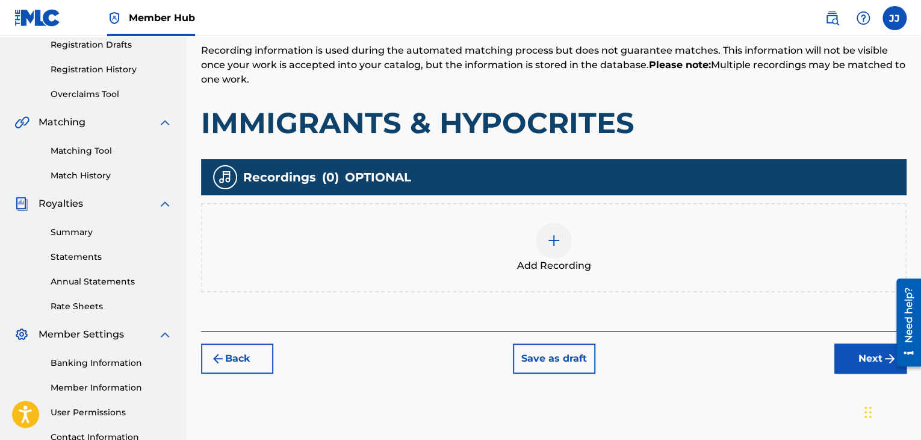
scroll to position [207, 0]
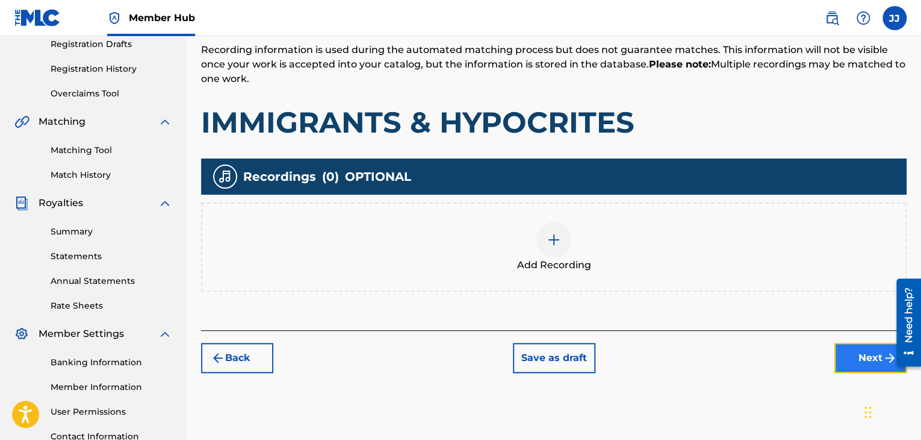
click at [861, 350] on button "Next" at bounding box center [871, 358] width 72 height 30
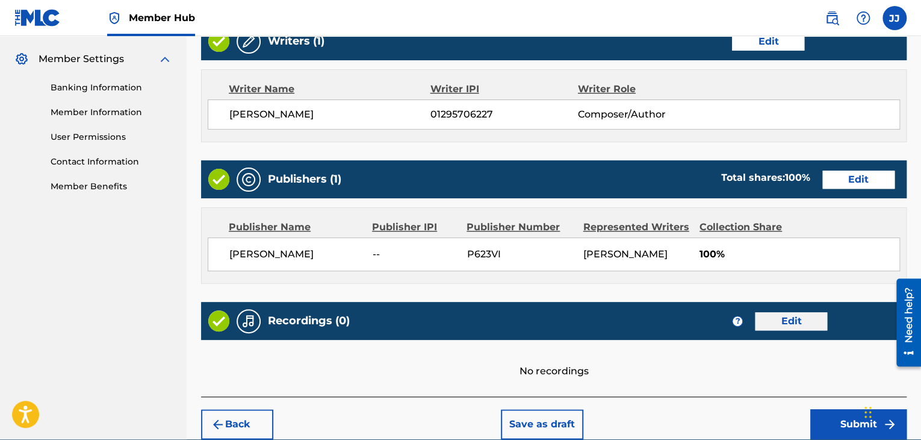
scroll to position [535, 0]
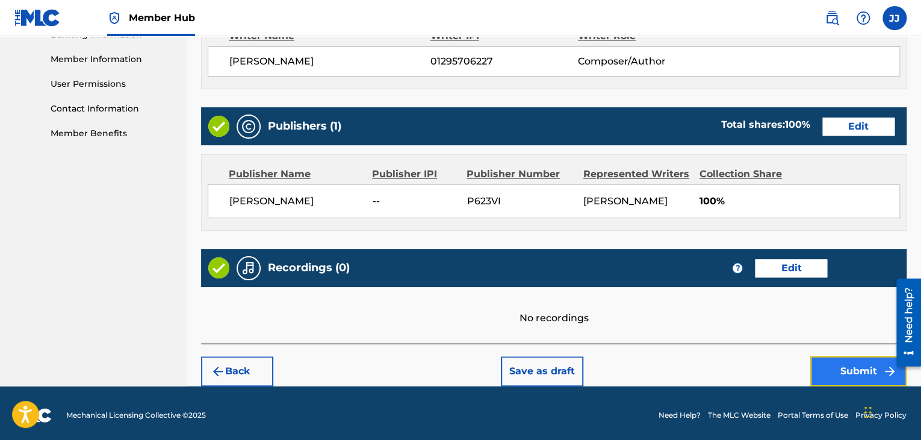
click at [844, 369] on button "Submit" at bounding box center [859, 371] width 96 height 30
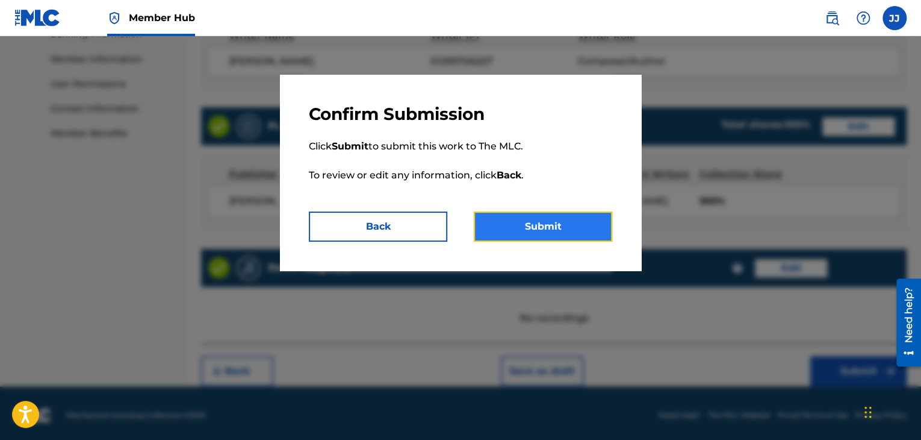
click at [559, 226] on button "Submit" at bounding box center [543, 226] width 139 height 30
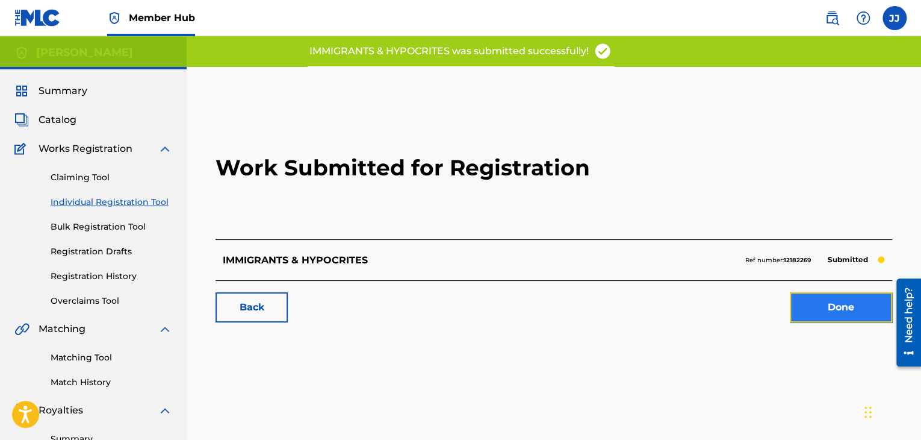
click at [829, 305] on link "Done" at bounding box center [841, 307] width 102 height 30
